Goal: Navigation & Orientation: Find specific page/section

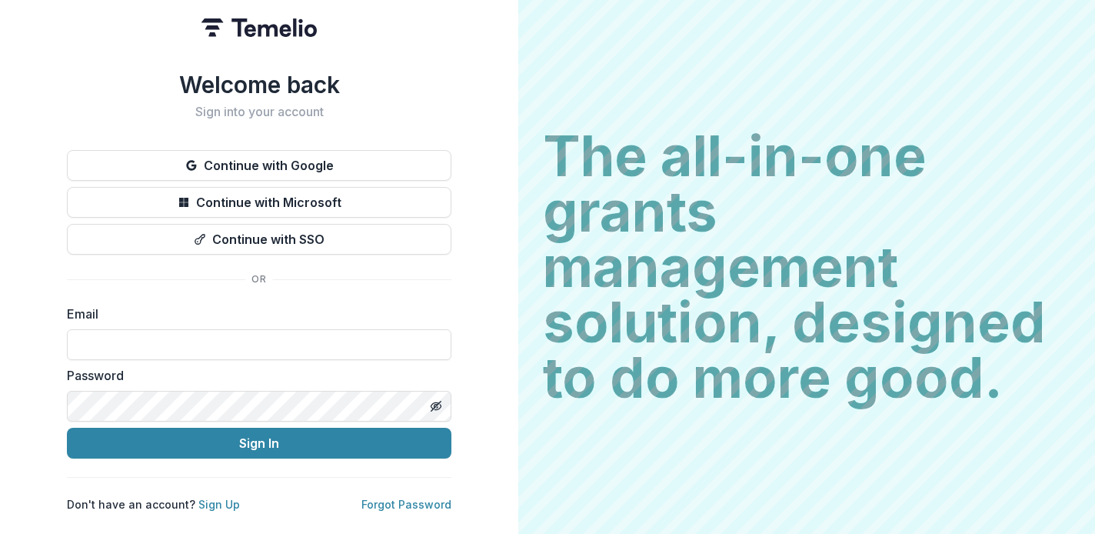
type input "**********"
click at [212, 341] on input "**********" at bounding box center [259, 344] width 385 height 31
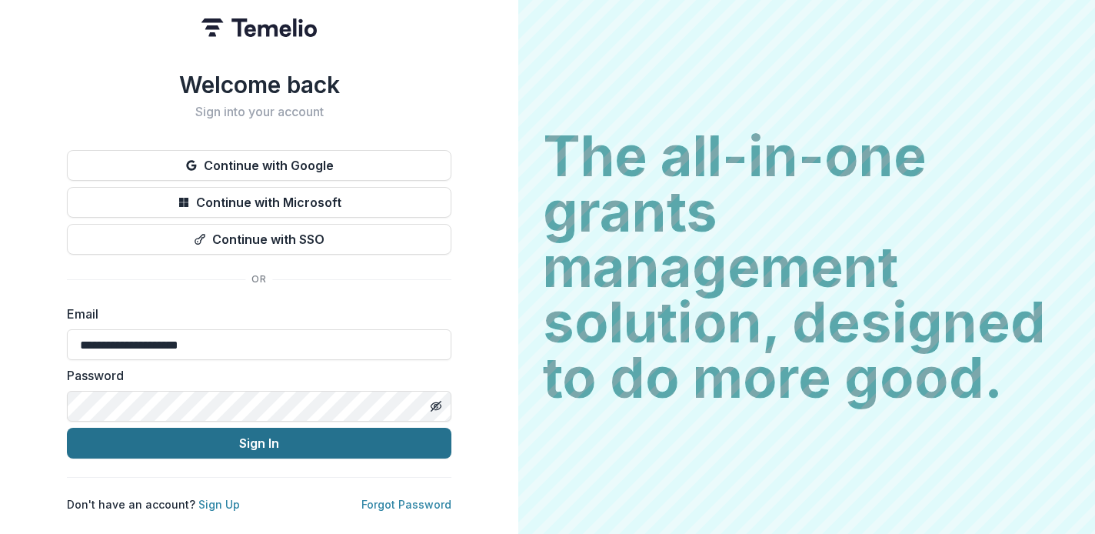
click at [256, 436] on button "Sign In" at bounding box center [259, 443] width 385 height 31
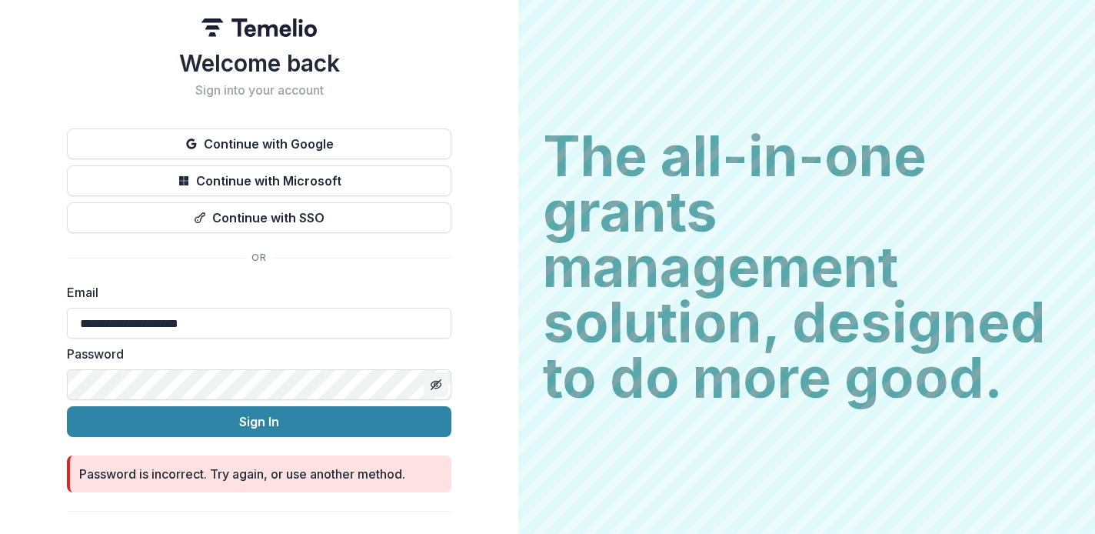
click at [436, 380] on icon "Toggle password visibility" at bounding box center [436, 384] width 12 height 12
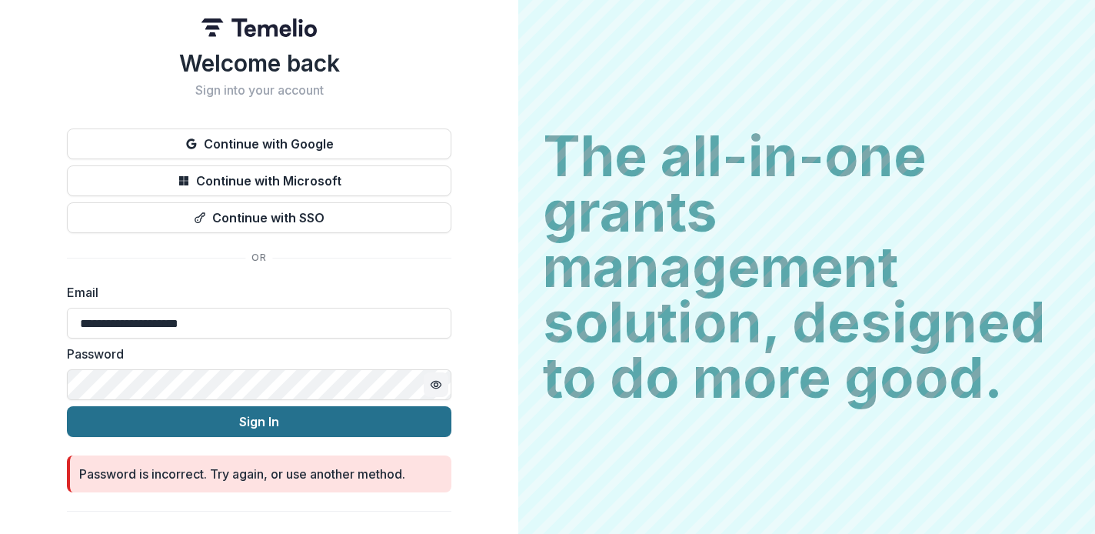
click at [238, 423] on button "Sign In" at bounding box center [259, 421] width 385 height 31
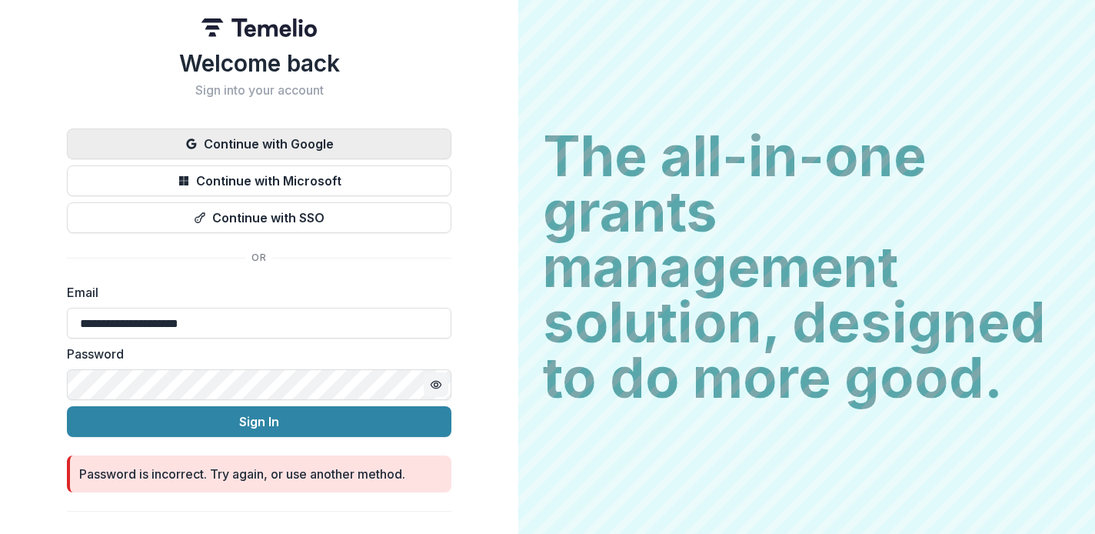
click at [285, 145] on button "Continue with Google" at bounding box center [259, 143] width 385 height 31
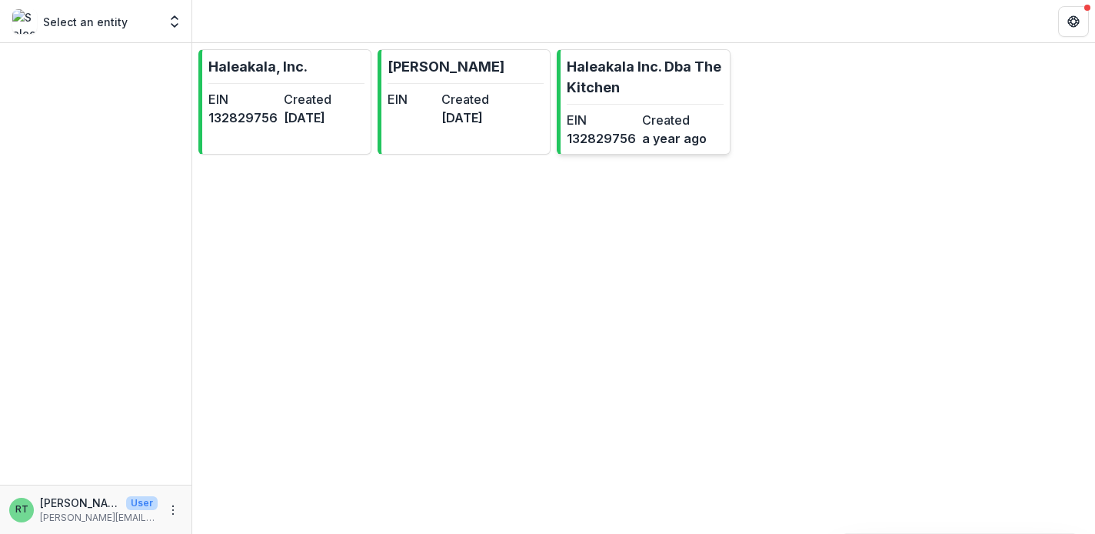
click at [664, 77] on p "Haleakala Inc. Dba The Kitchen" at bounding box center [645, 77] width 156 height 42
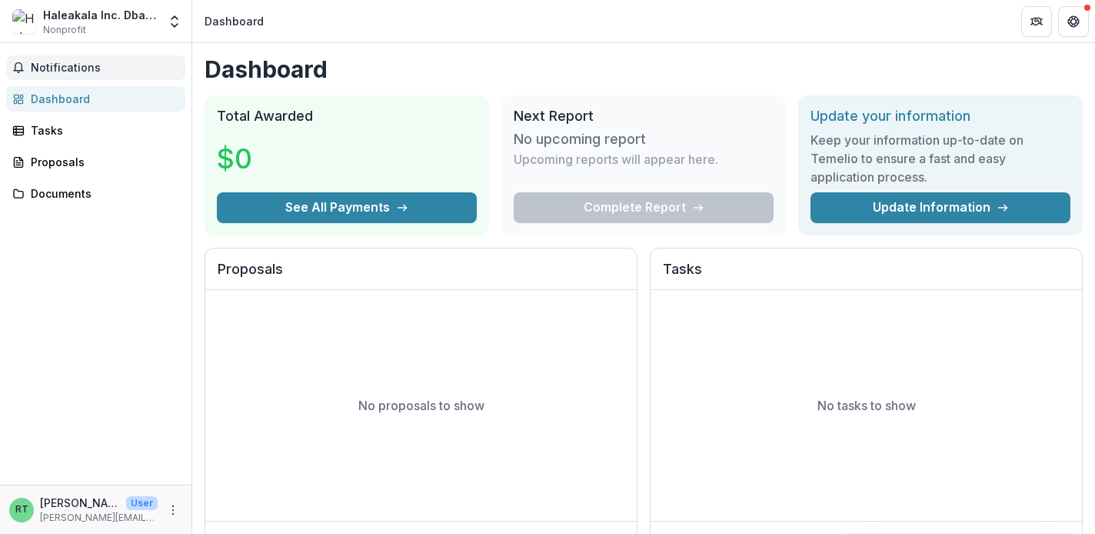
click at [89, 69] on span "Notifications" at bounding box center [105, 68] width 148 height 13
click at [48, 121] on link "Tasks" at bounding box center [95, 130] width 179 height 25
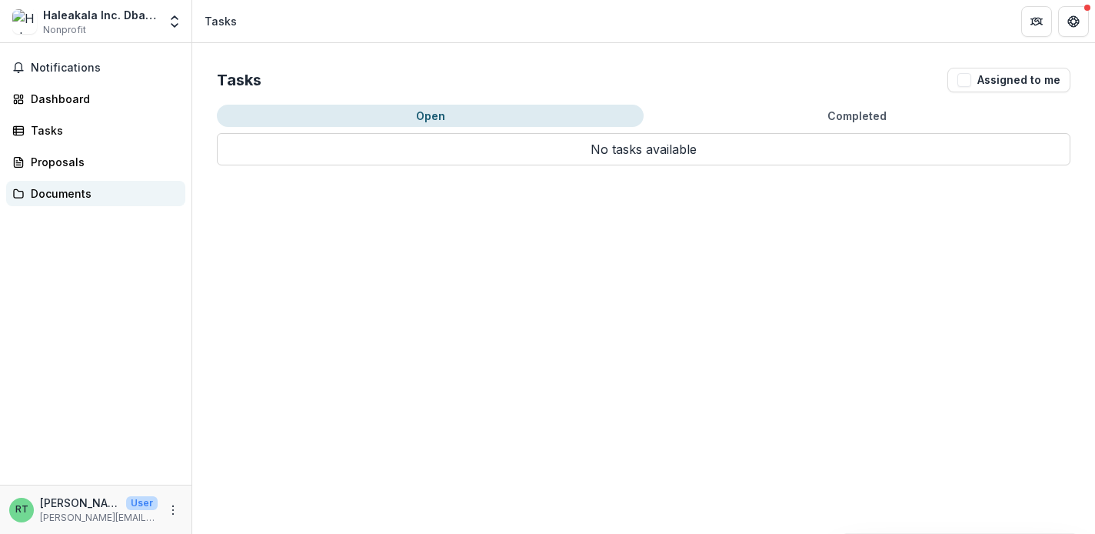
click at [72, 190] on div "Documents" at bounding box center [102, 193] width 142 height 16
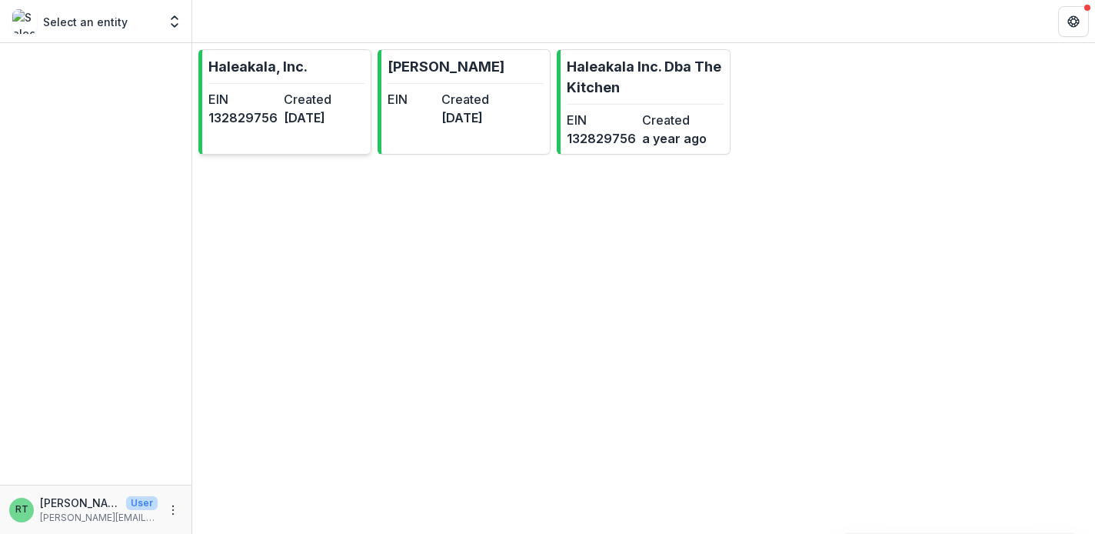
click at [252, 68] on p "Haleakala, Inc." at bounding box center [257, 66] width 99 height 21
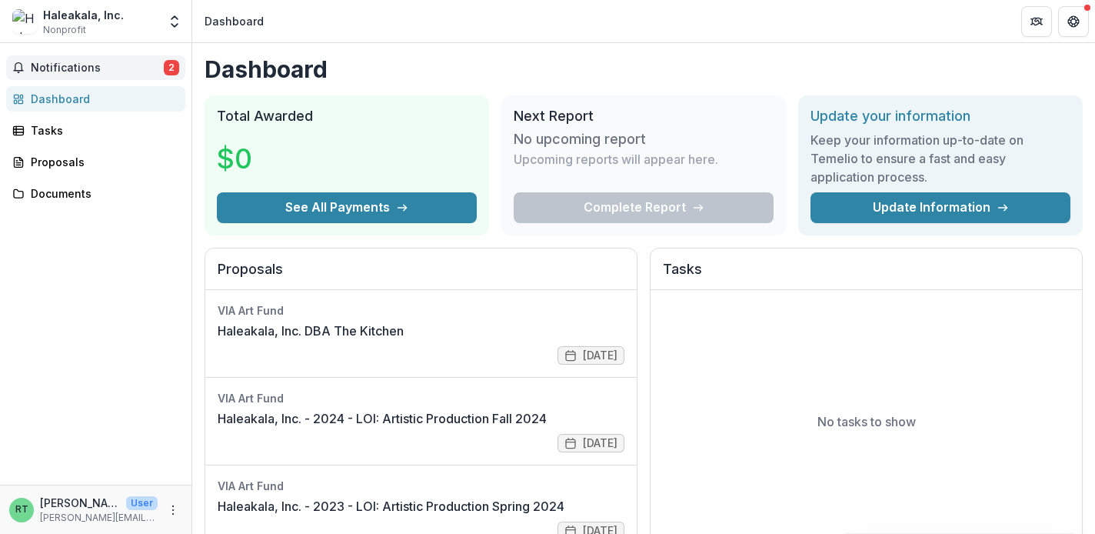
click at [118, 72] on span "Notifications" at bounding box center [97, 68] width 133 height 13
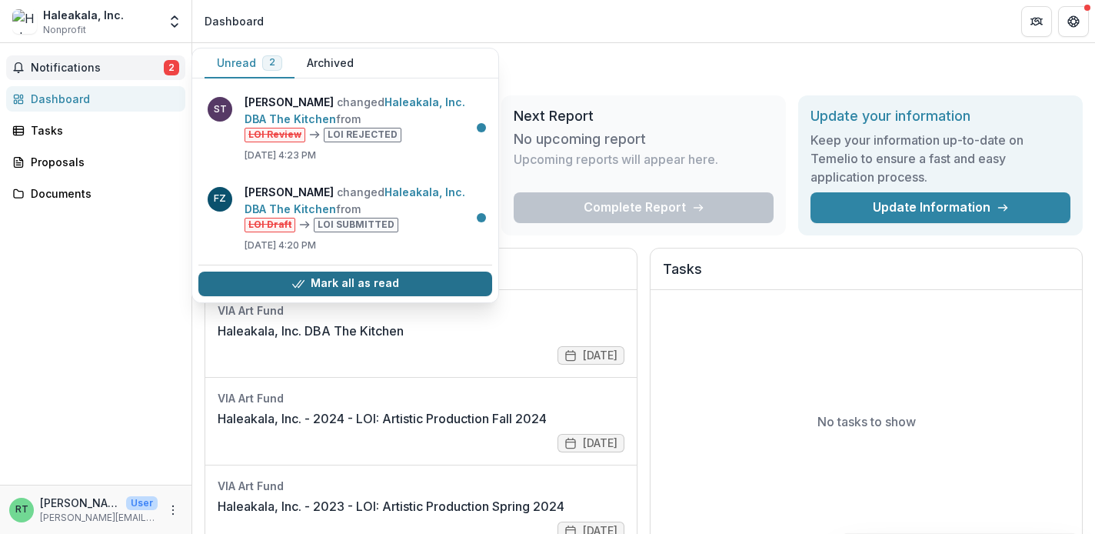
click at [418, 282] on button "Mark all as read" at bounding box center [345, 284] width 294 height 25
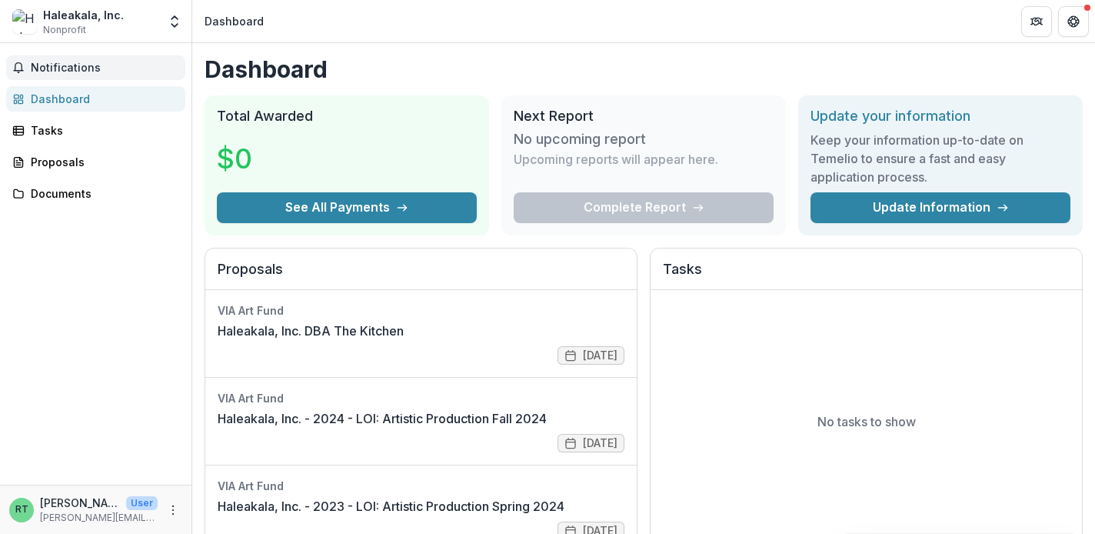
click at [144, 355] on div "Notifications Unread 0 Archived You don't have any unread notifications We'll n…" at bounding box center [96, 263] width 192 height 441
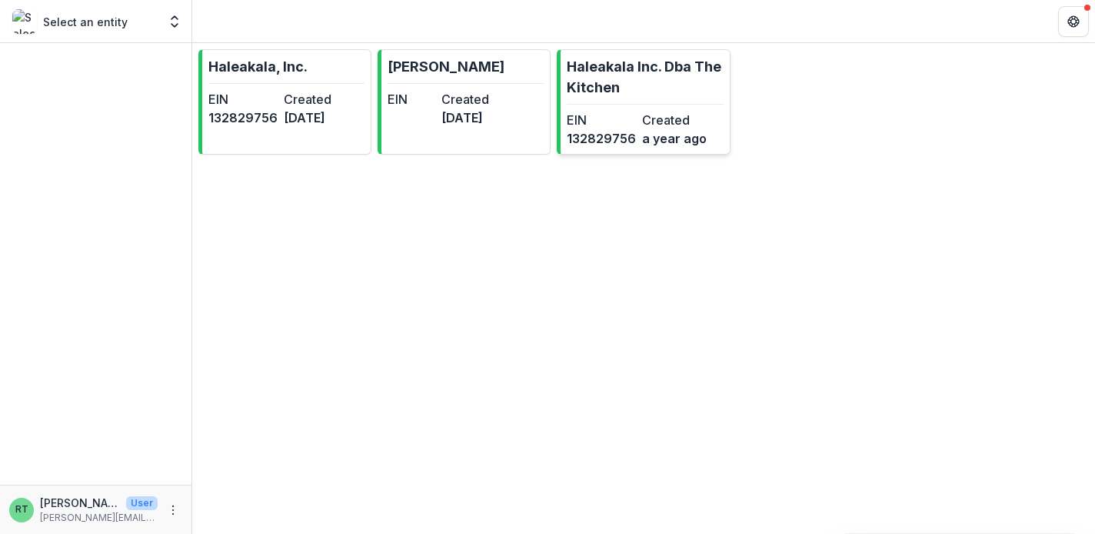
click at [630, 84] on p "Haleakala Inc. Dba The Kitchen" at bounding box center [645, 77] width 156 height 42
